Goal: Check status

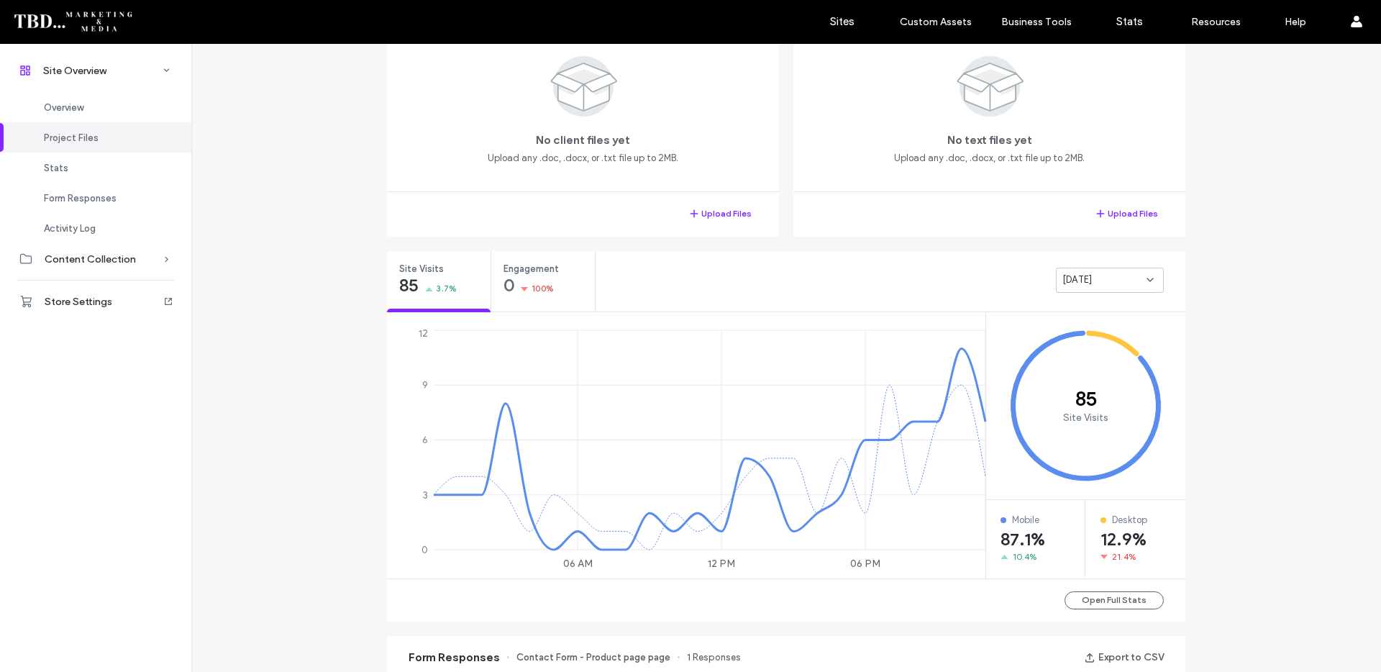
scroll to position [373, 0]
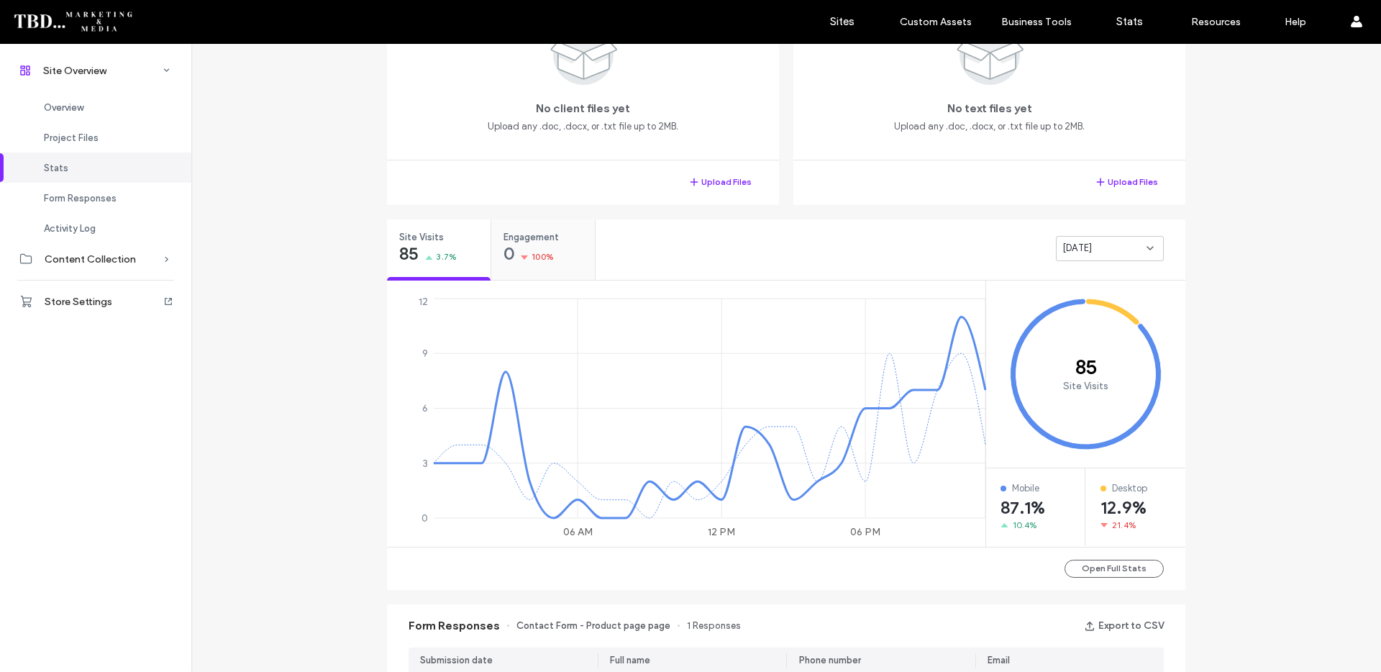
click at [540, 250] on span "100%" at bounding box center [543, 257] width 22 height 14
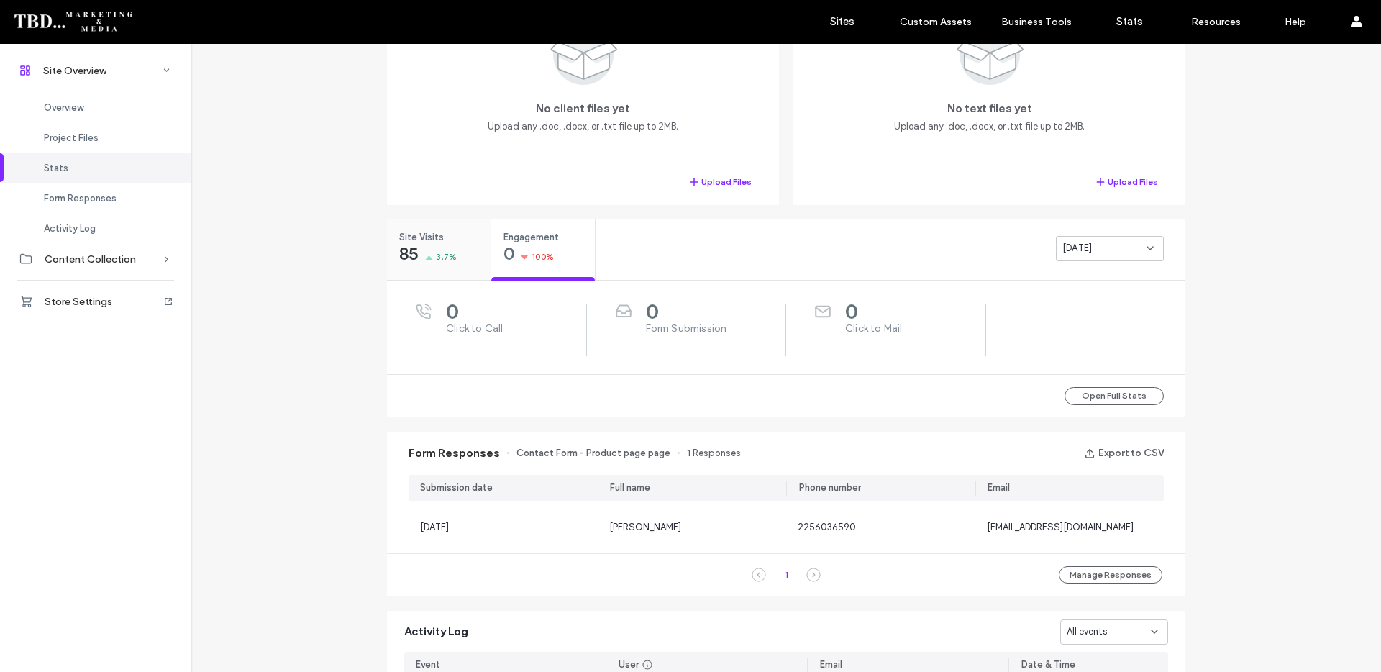
click at [409, 247] on span "85" at bounding box center [408, 254] width 19 height 14
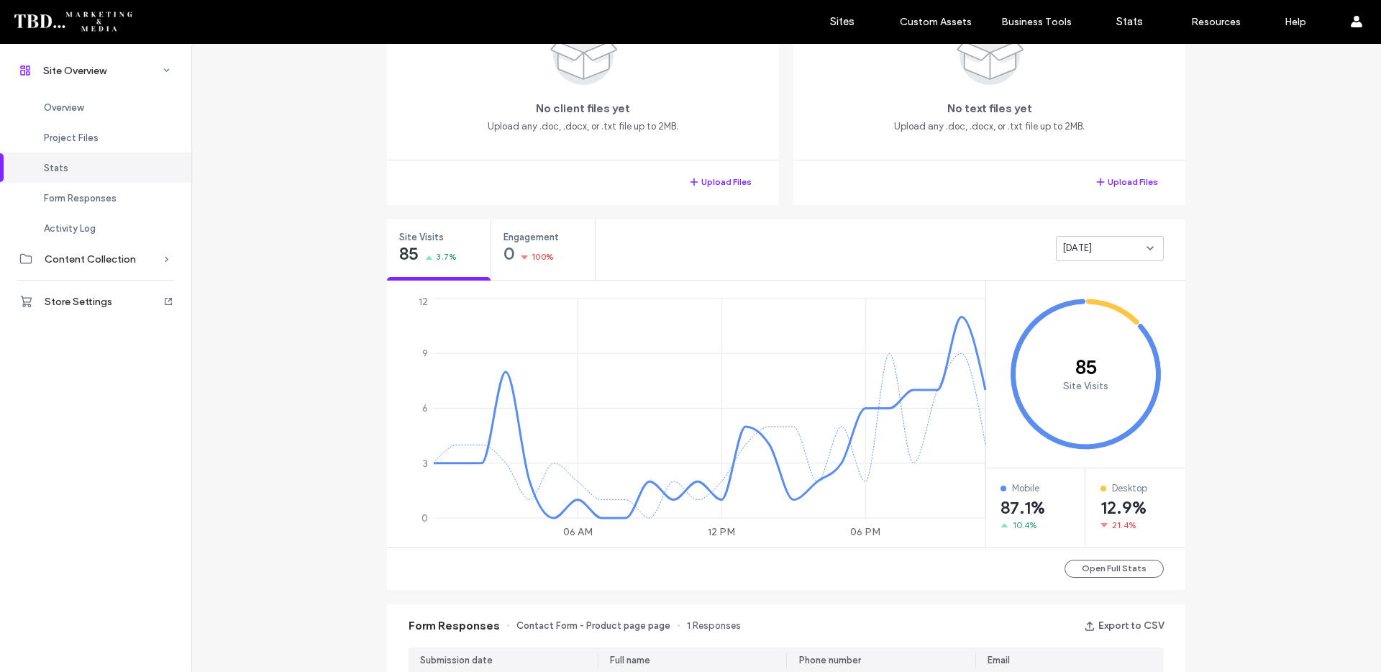
click at [1106, 242] on div "[DATE]" at bounding box center [1105, 248] width 84 height 14
click at [1112, 293] on div "Last 7 days" at bounding box center [1105, 298] width 106 height 25
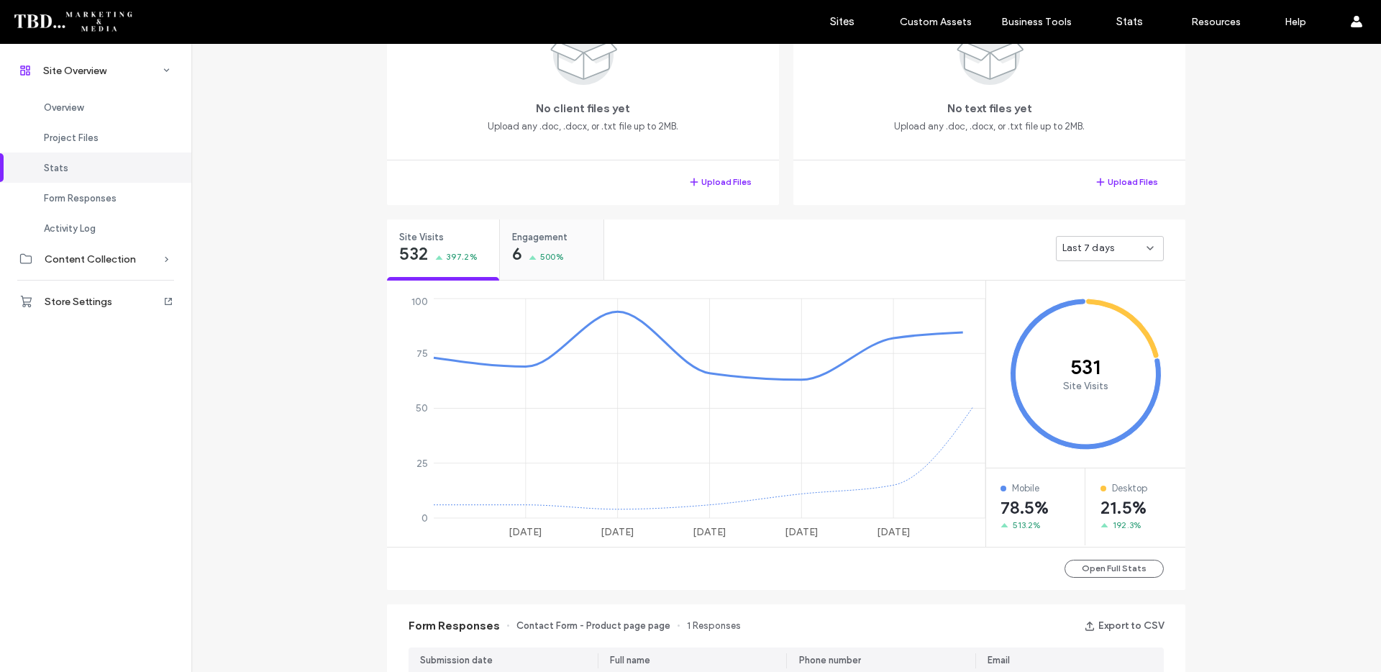
click at [563, 232] on span "Engagement" at bounding box center [547, 237] width 70 height 14
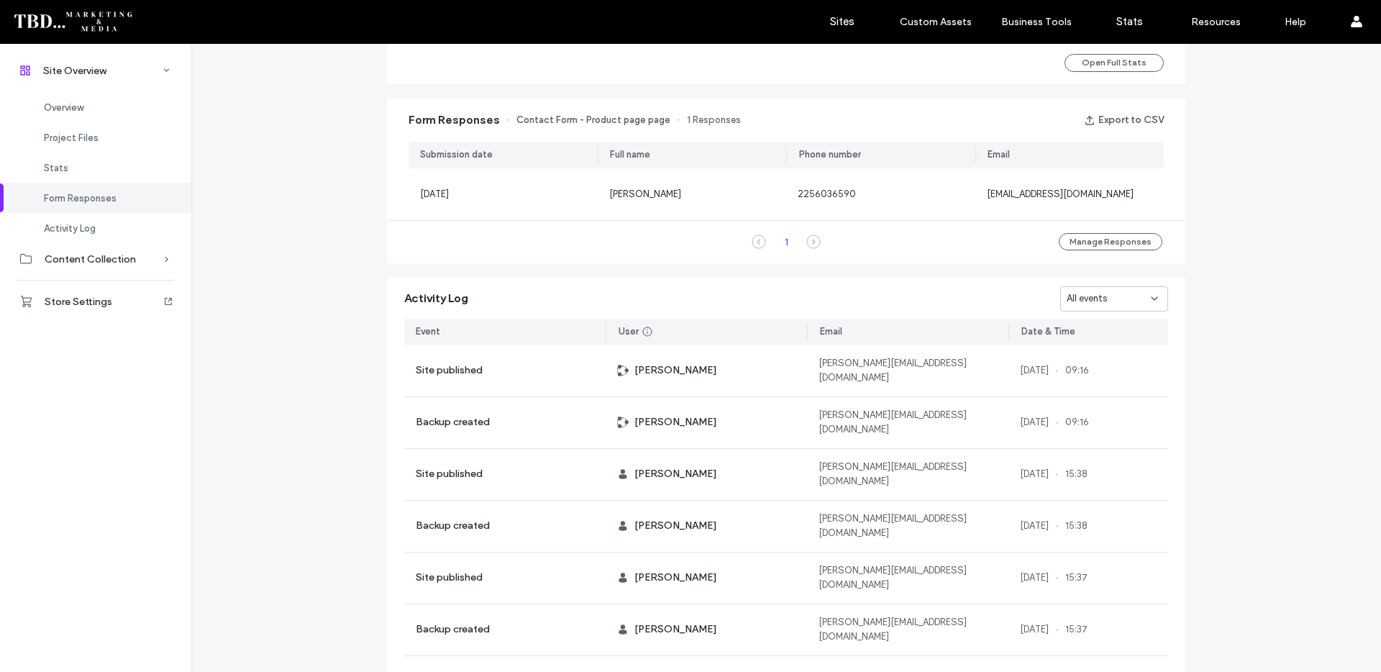
scroll to position [754, 0]
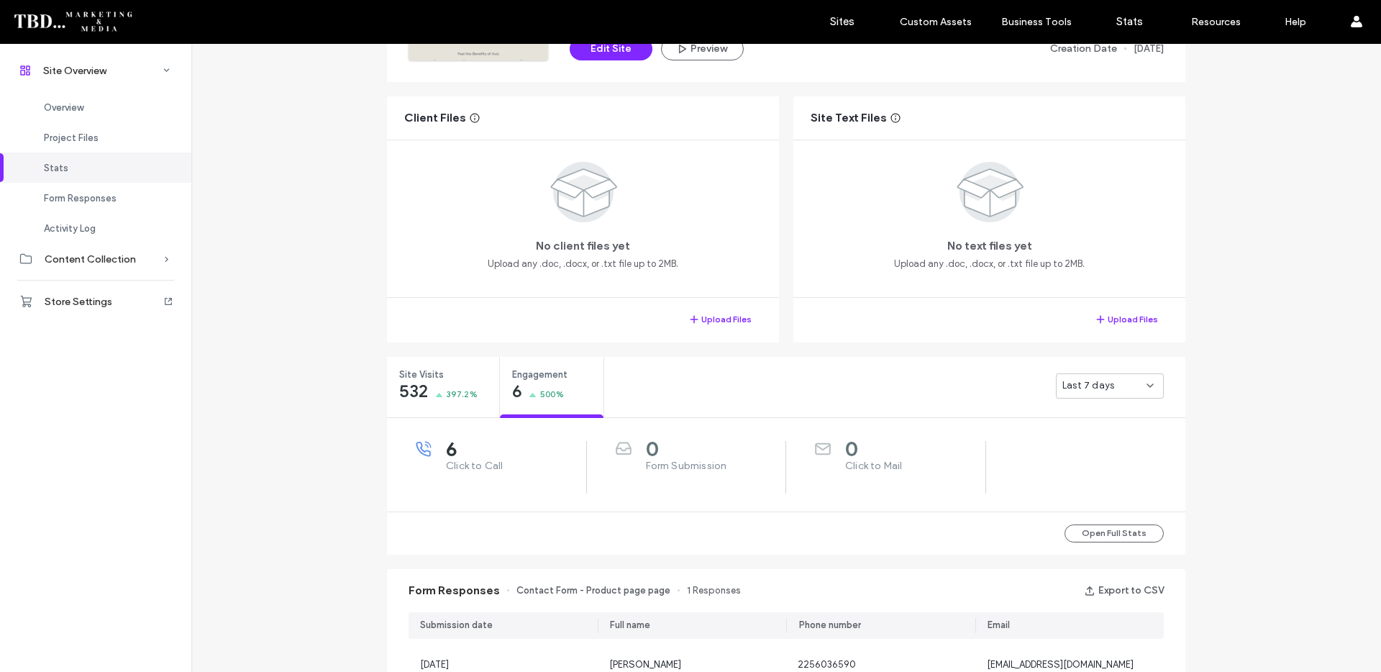
scroll to position [718, 0]
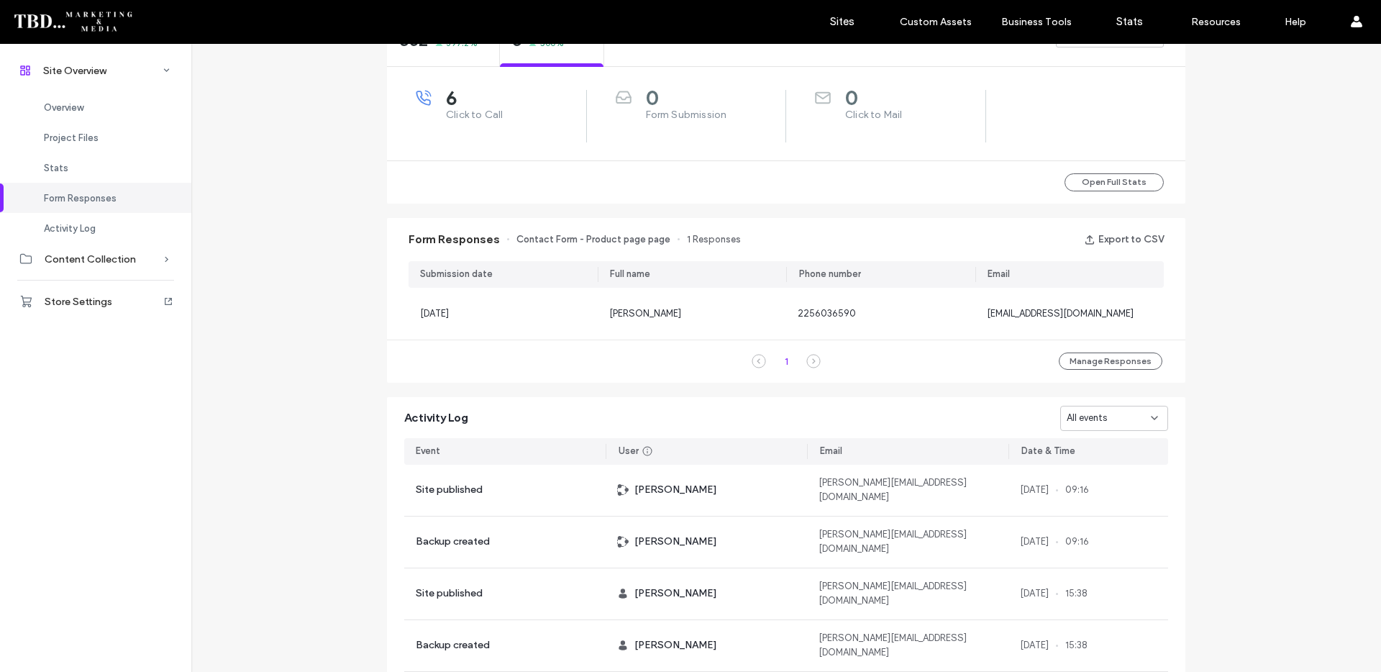
scroll to position [523, 0]
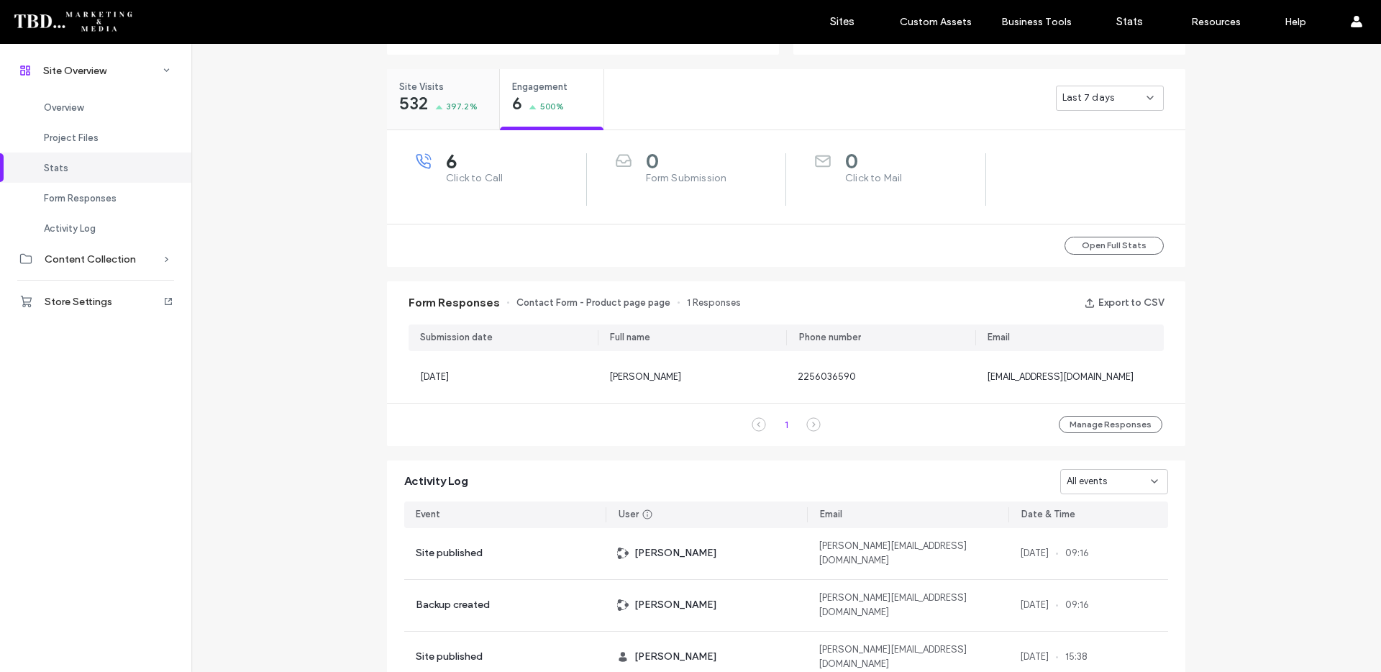
click at [465, 110] on span "397.2%" at bounding box center [462, 106] width 31 height 14
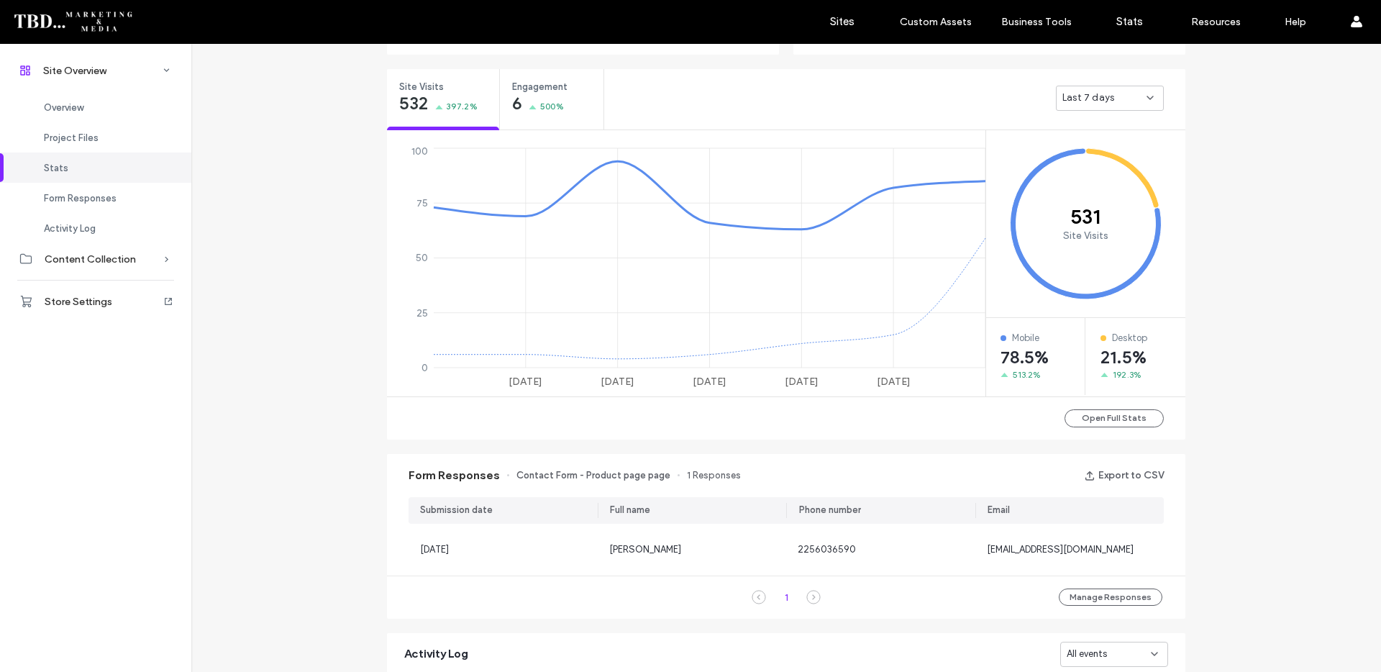
scroll to position [0, 0]
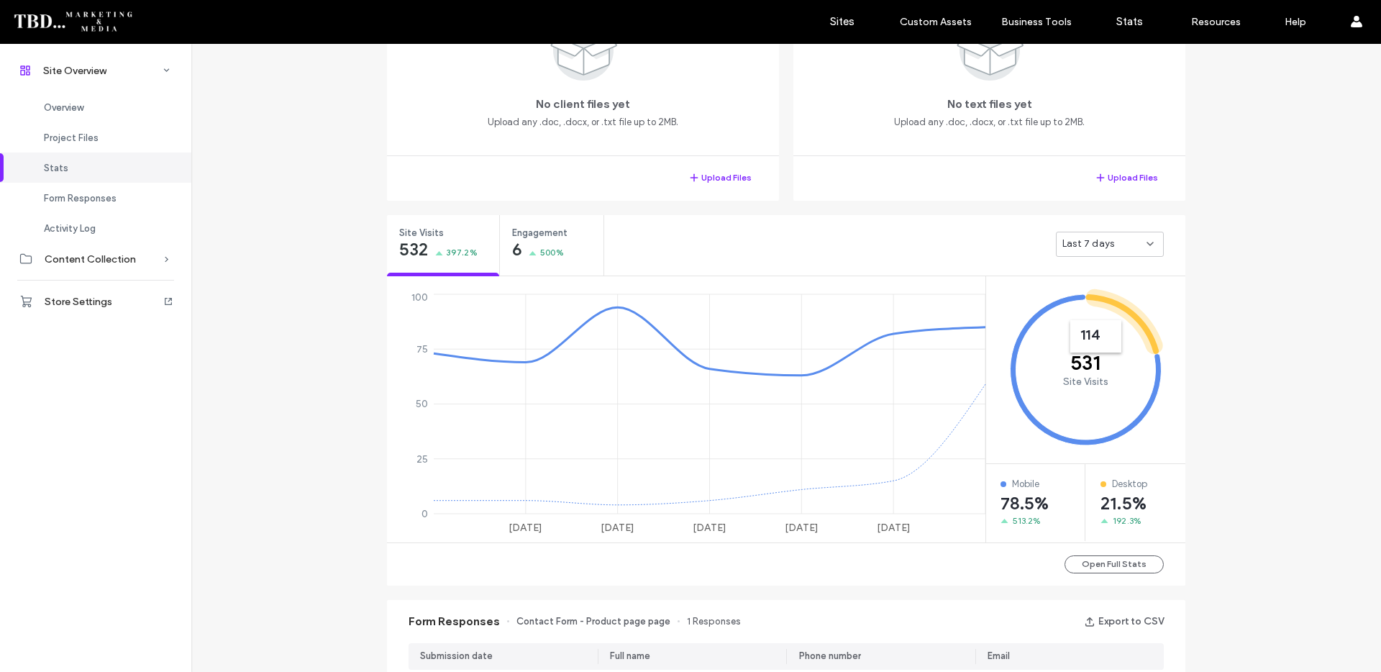
scroll to position [419, 0]
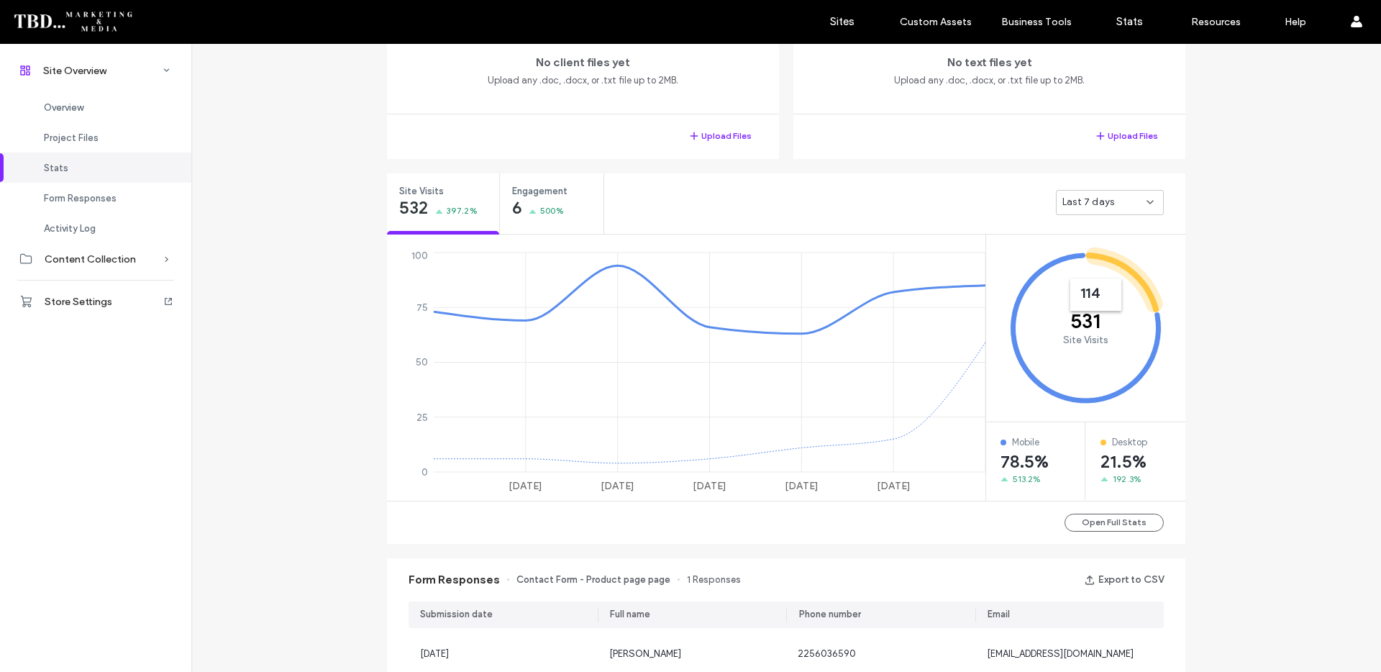
click at [1118, 201] on div "Last 7 days" at bounding box center [1105, 202] width 84 height 14
click at [1110, 199] on div "Last 7 days" at bounding box center [1105, 202] width 84 height 14
click at [1104, 226] on div "[DATE]" at bounding box center [1105, 227] width 106 height 25
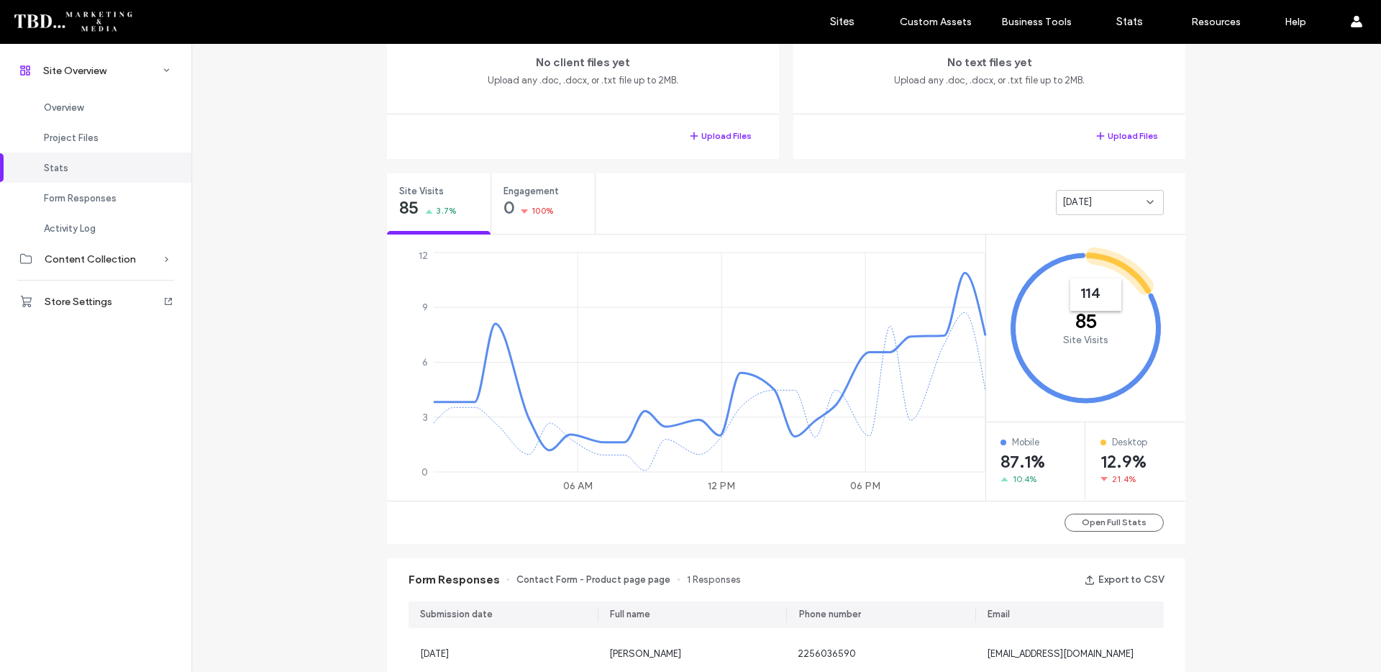
click at [1201, 243] on div "Site Overview [DOMAIN_NAME] Site ID: e74e171b [URL][DOMAIN_NAME] Published [DAT…" at bounding box center [786, 385] width 1190 height 1520
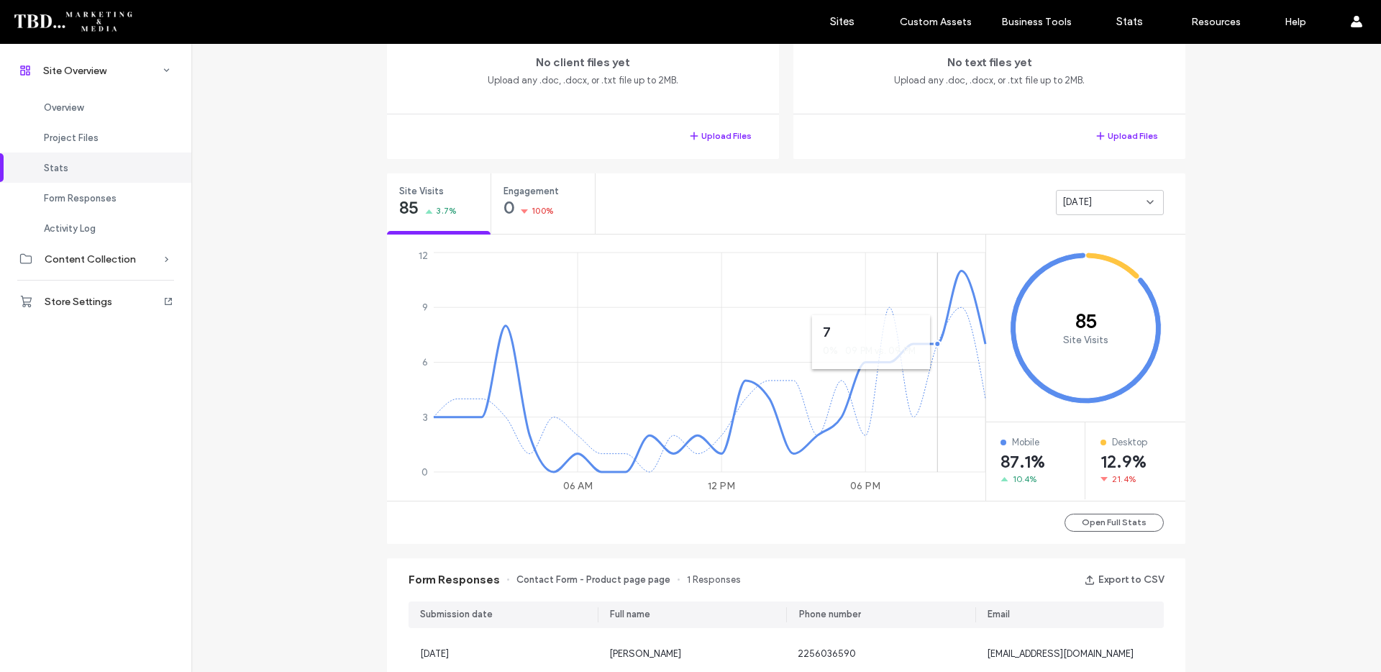
scroll to position [127, 0]
